Goal: Task Accomplishment & Management: Complete application form

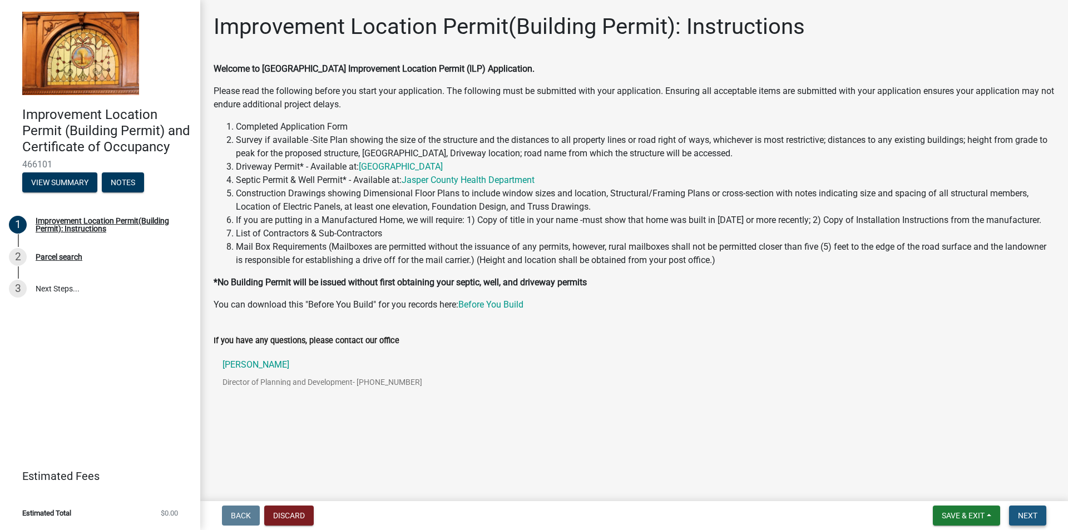
click at [1025, 511] on span "Next" at bounding box center [1027, 515] width 19 height 9
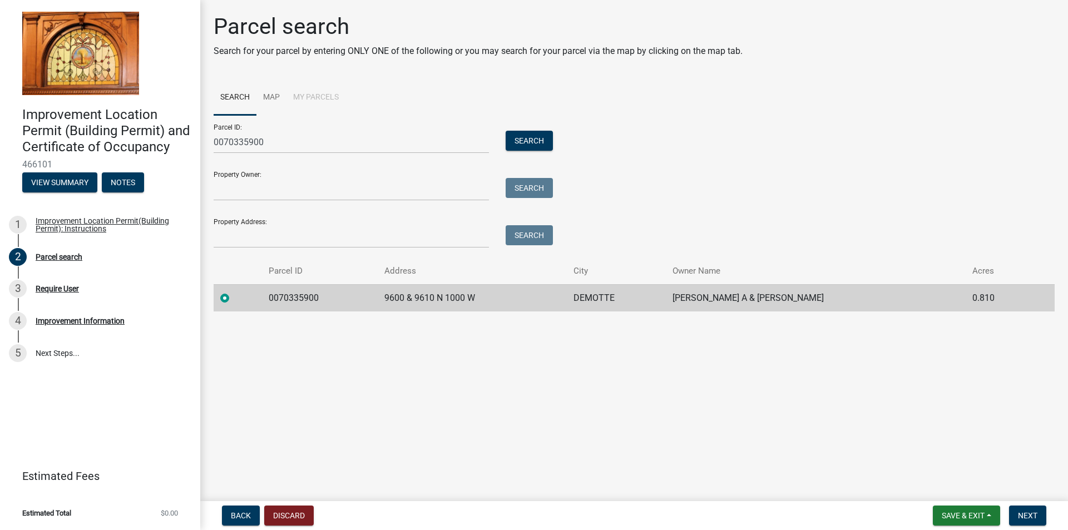
click at [350, 294] on td "0070335900" at bounding box center [319, 297] width 115 height 27
click at [1027, 506] on button "Next" at bounding box center [1027, 516] width 37 height 20
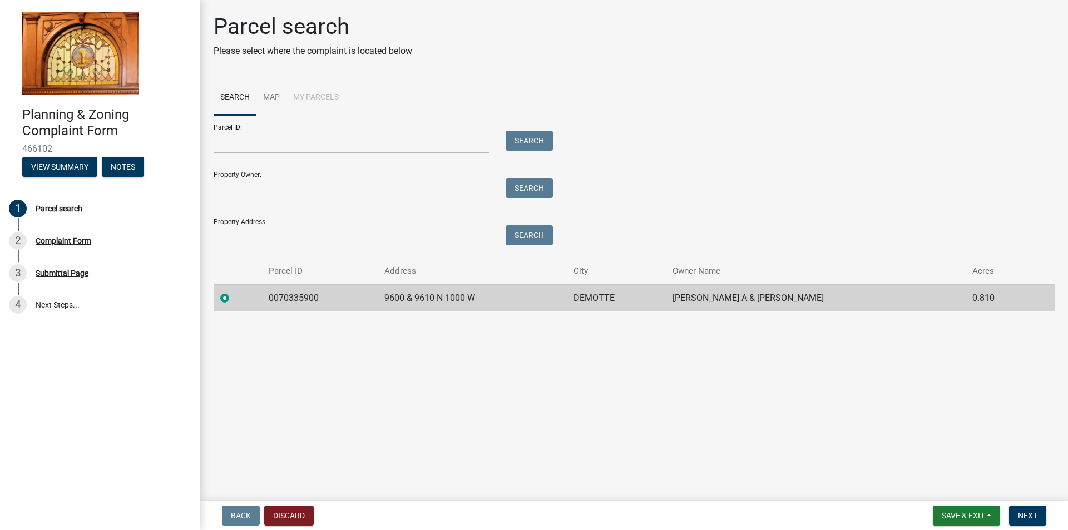
click at [882, 294] on td "[PERSON_NAME] A & [PERSON_NAME]" at bounding box center [816, 297] width 300 height 27
click at [1018, 515] on button "Next" at bounding box center [1027, 516] width 37 height 20
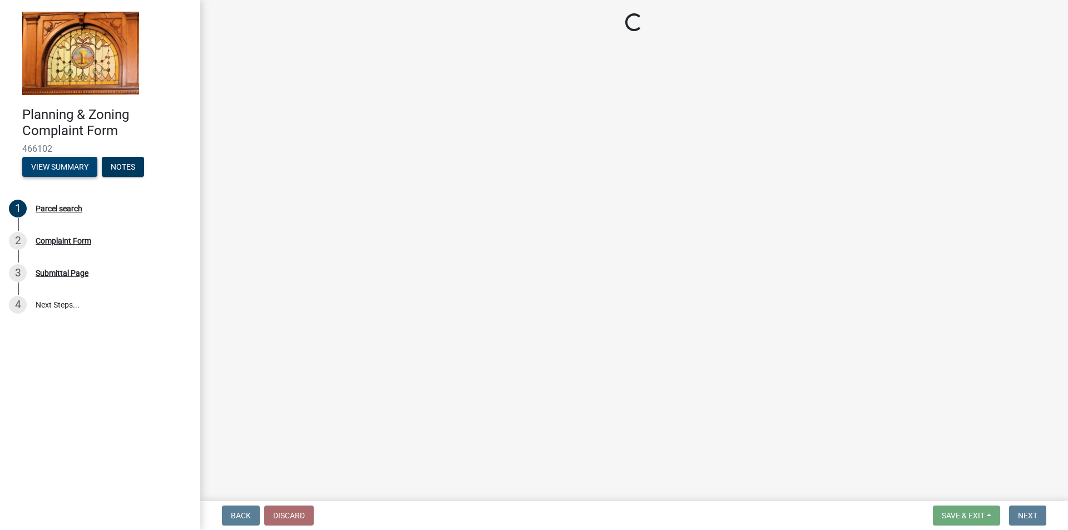
click at [70, 169] on button "View Summary" at bounding box center [59, 167] width 75 height 20
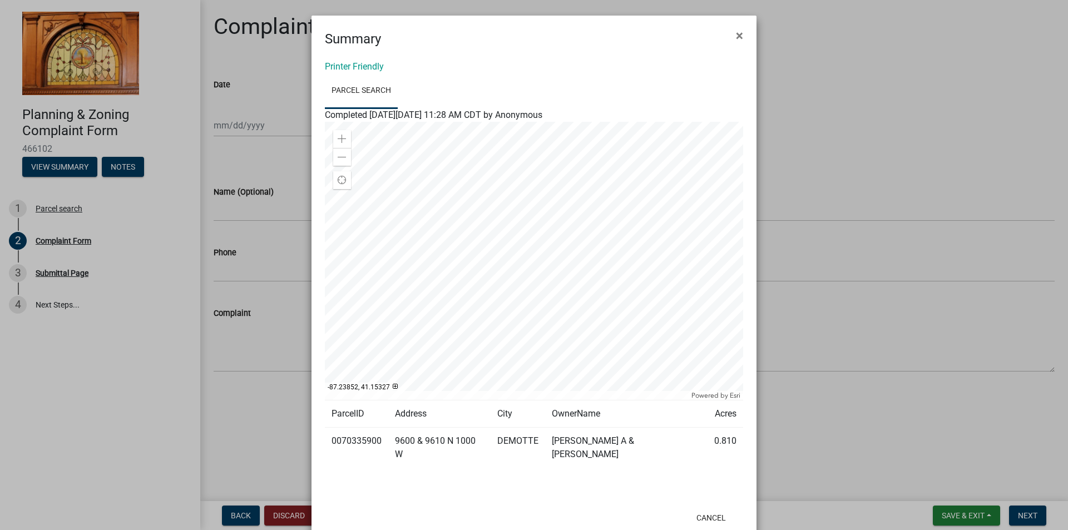
scroll to position [30, 0]
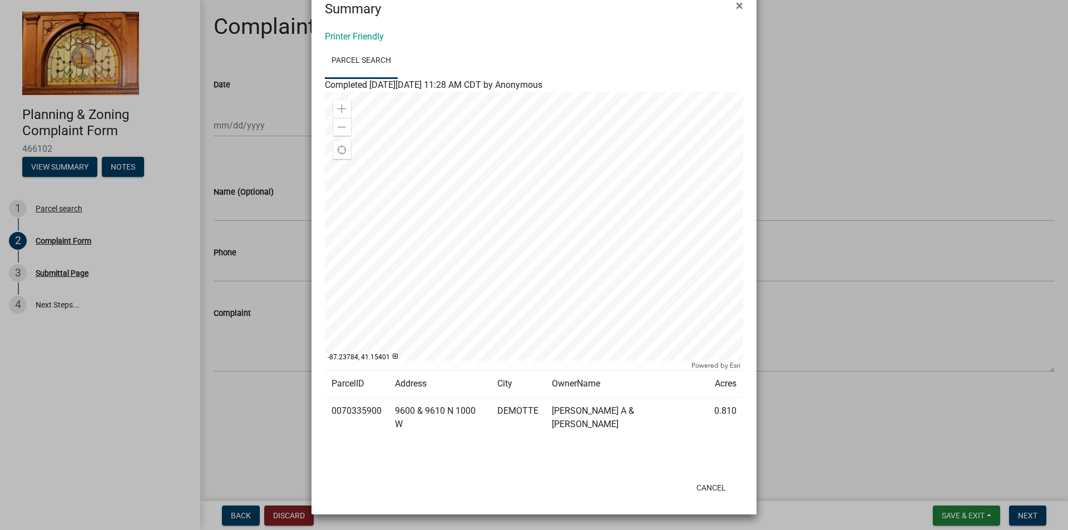
click at [721, 5] on div "Summary ×" at bounding box center [533, 2] width 445 height 33
